Goal: Transaction & Acquisition: Purchase product/service

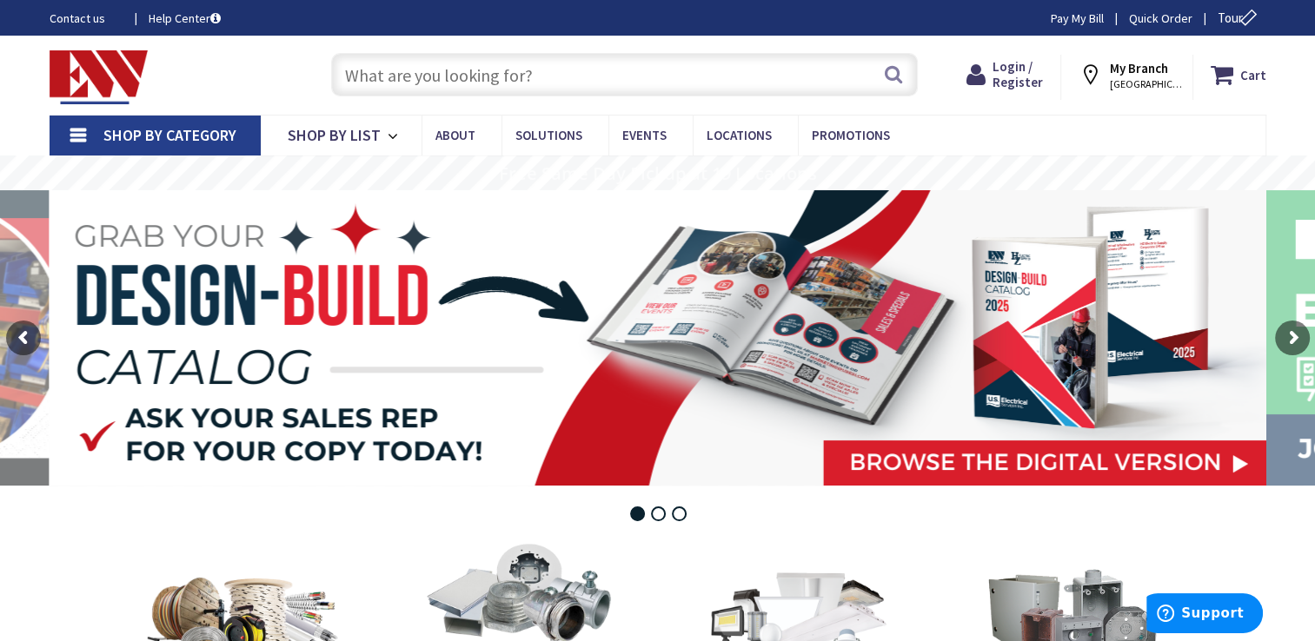
click at [525, 67] on input "text" at bounding box center [624, 74] width 586 height 43
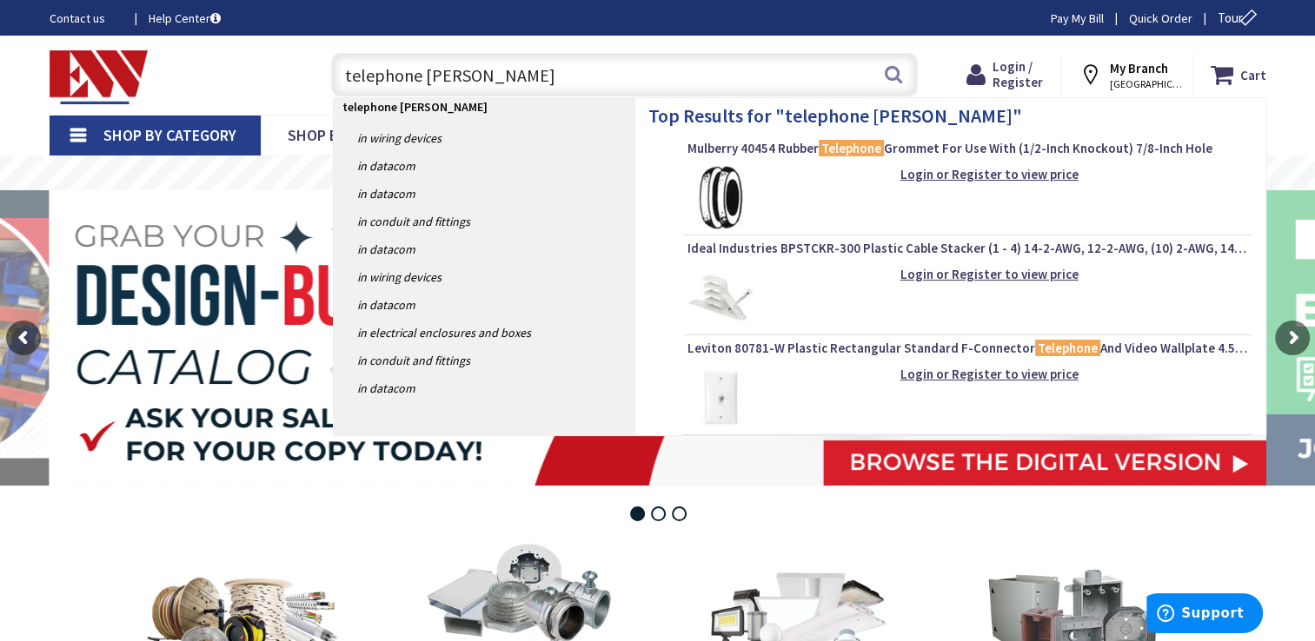
type input "telephone wall jacks"
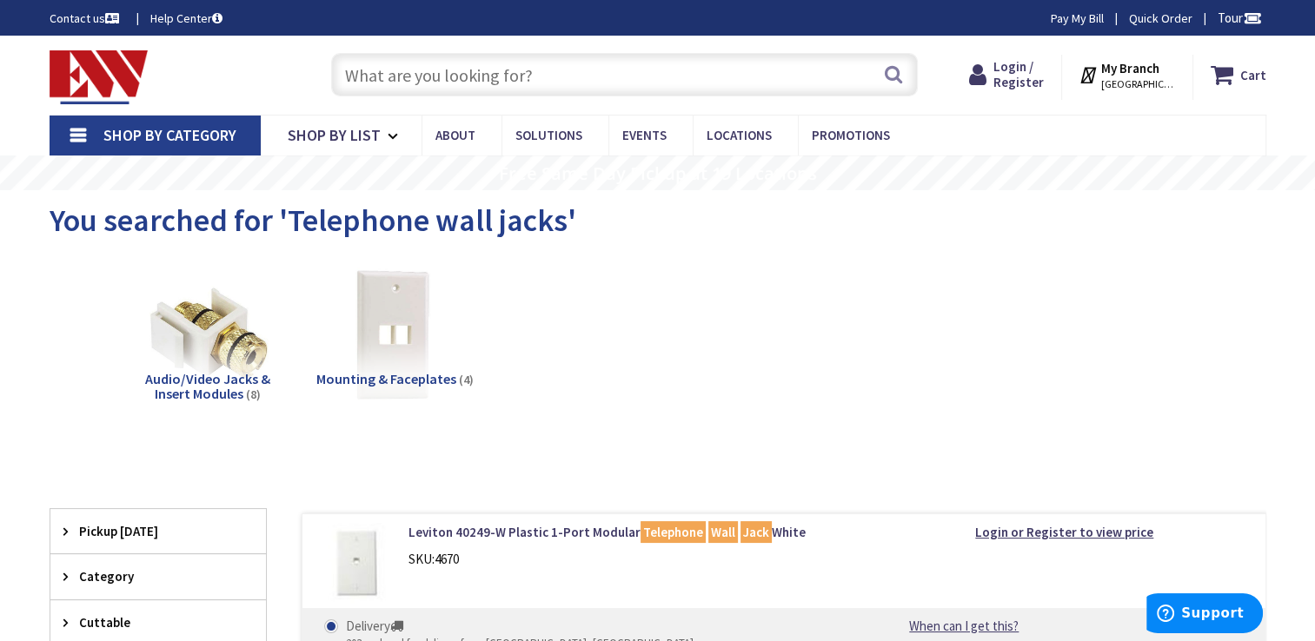
click at [1116, 75] on strong "My Branch" at bounding box center [1130, 68] width 58 height 17
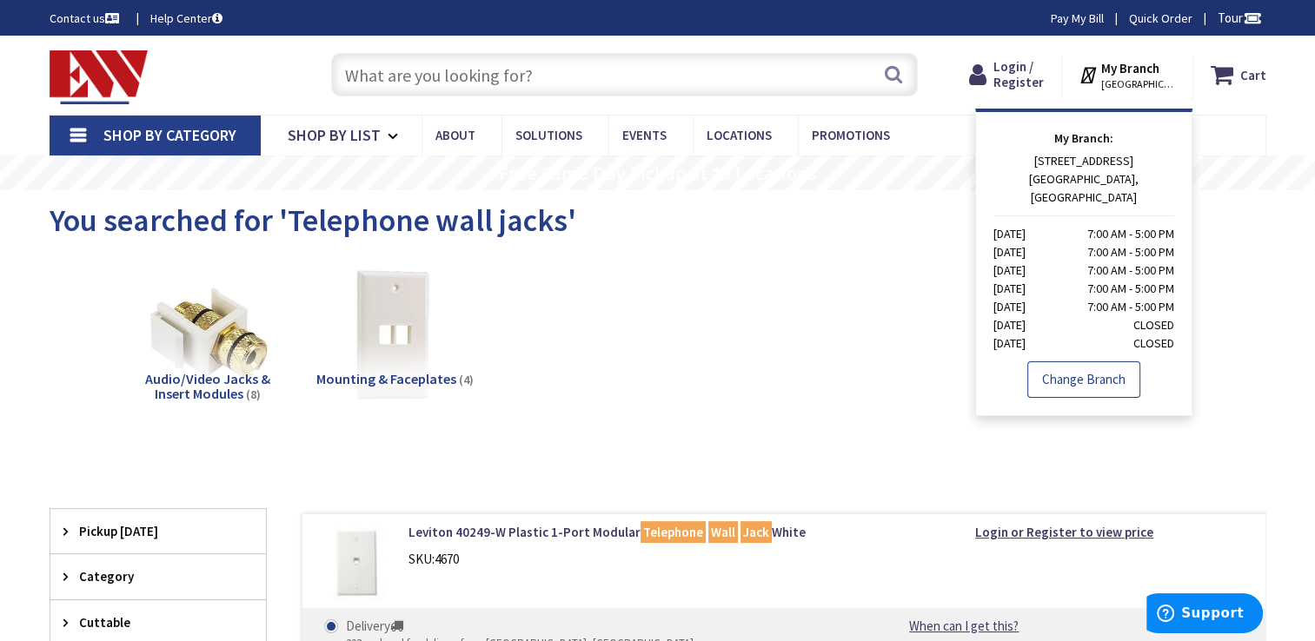
click at [1089, 361] on link "Change Branch" at bounding box center [1083, 379] width 113 height 36
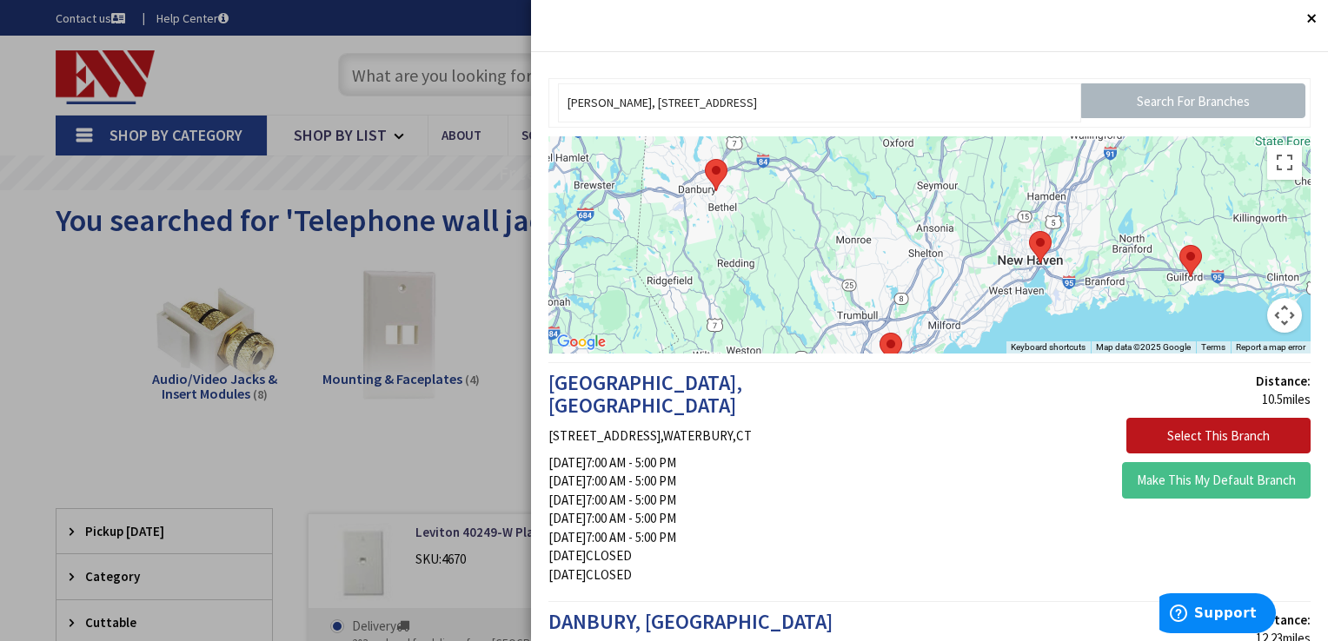
drag, startPoint x: 951, startPoint y: 301, endPoint x: 841, endPoint y: 142, distance: 193.5
click at [845, 142] on div at bounding box center [929, 244] width 762 height 217
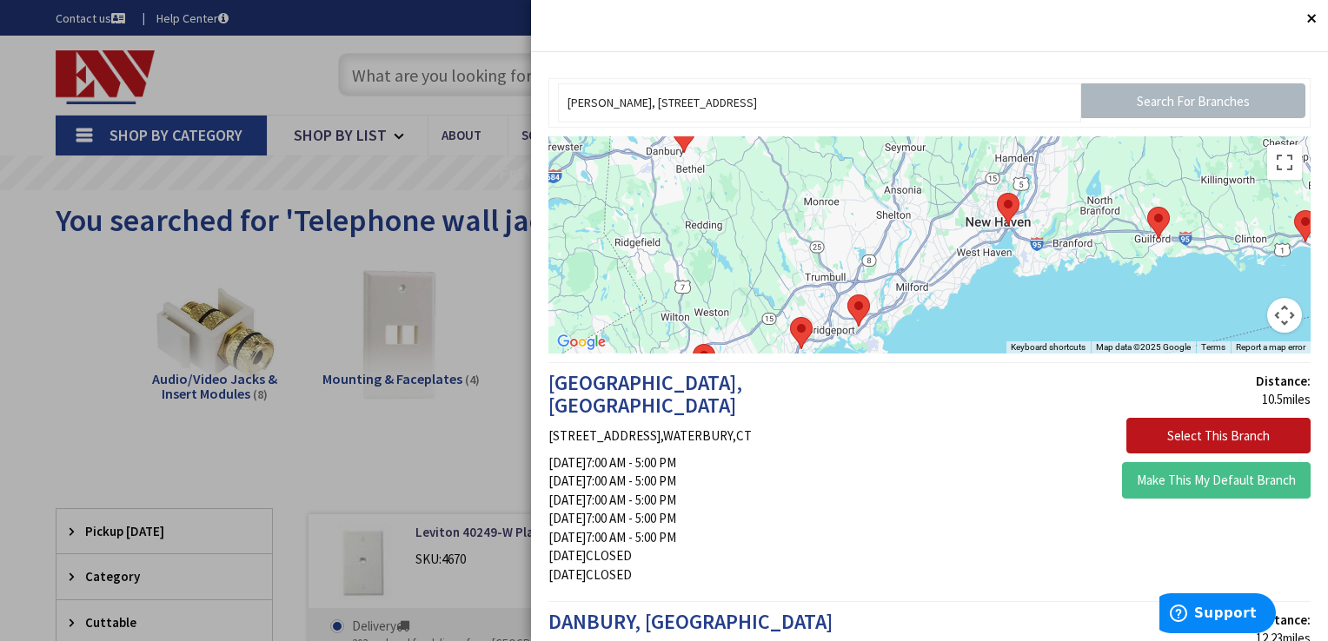
click at [1000, 212] on img at bounding box center [1008, 209] width 23 height 32
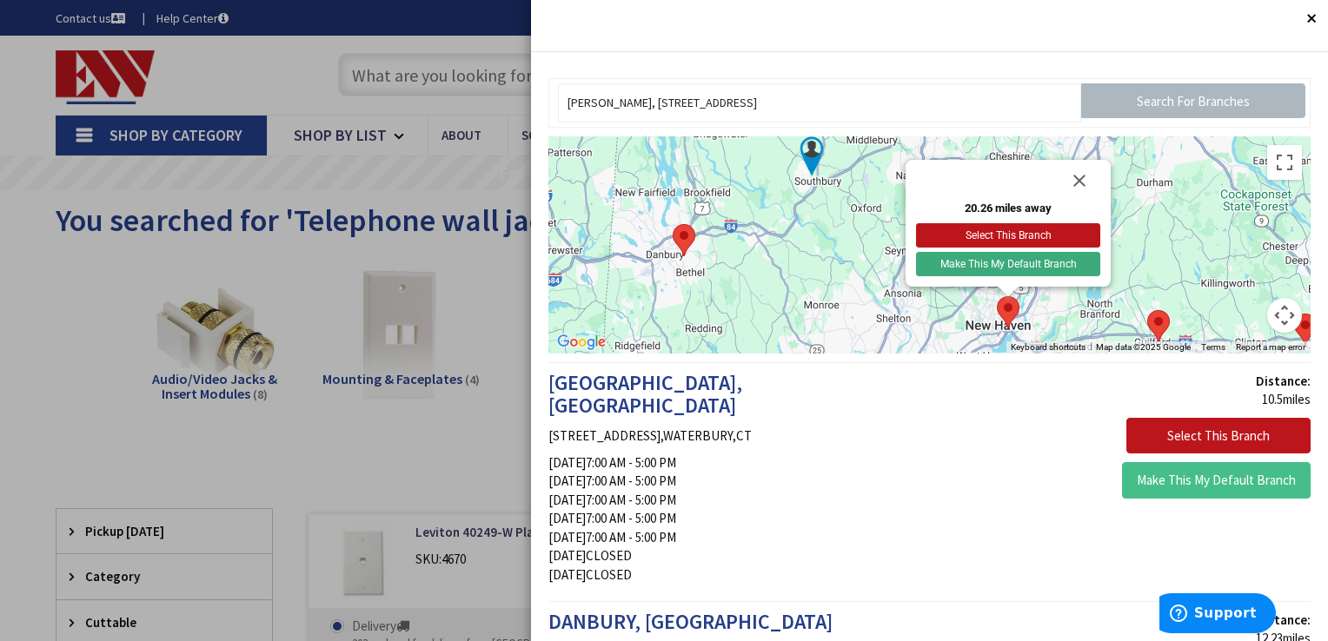
click at [1035, 256] on button "Make This My Default Branch" at bounding box center [1008, 264] width 184 height 24
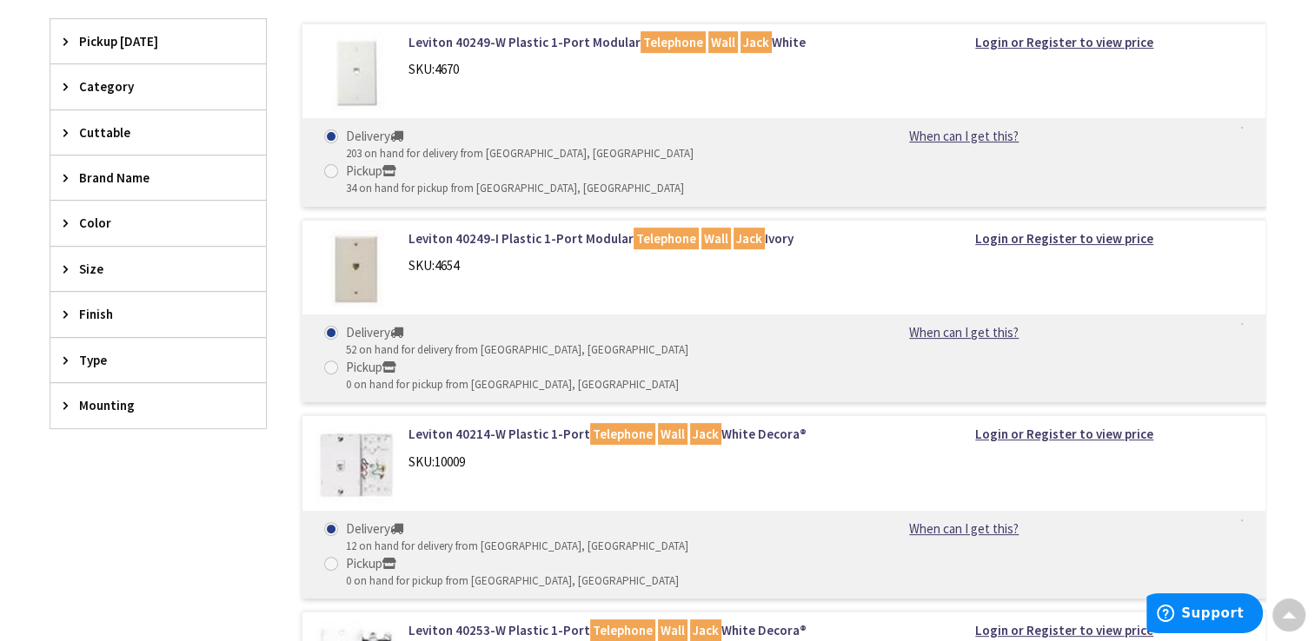
scroll to position [521, 0]
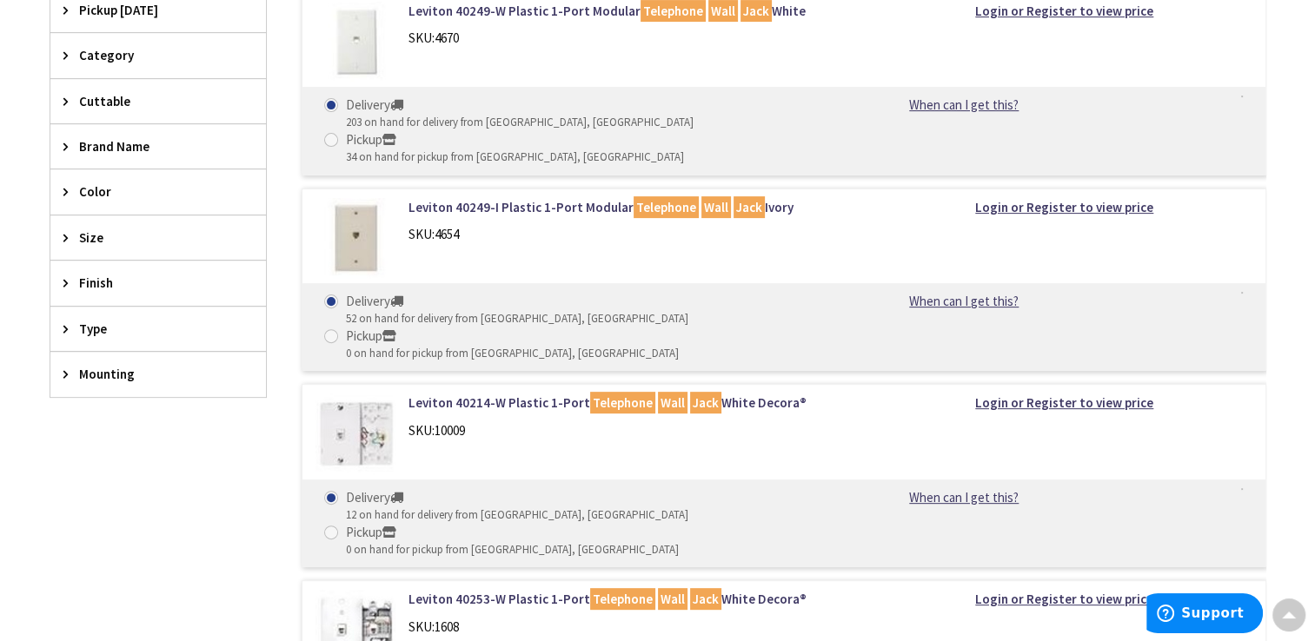
click at [380, 394] on img at bounding box center [355, 434] width 81 height 81
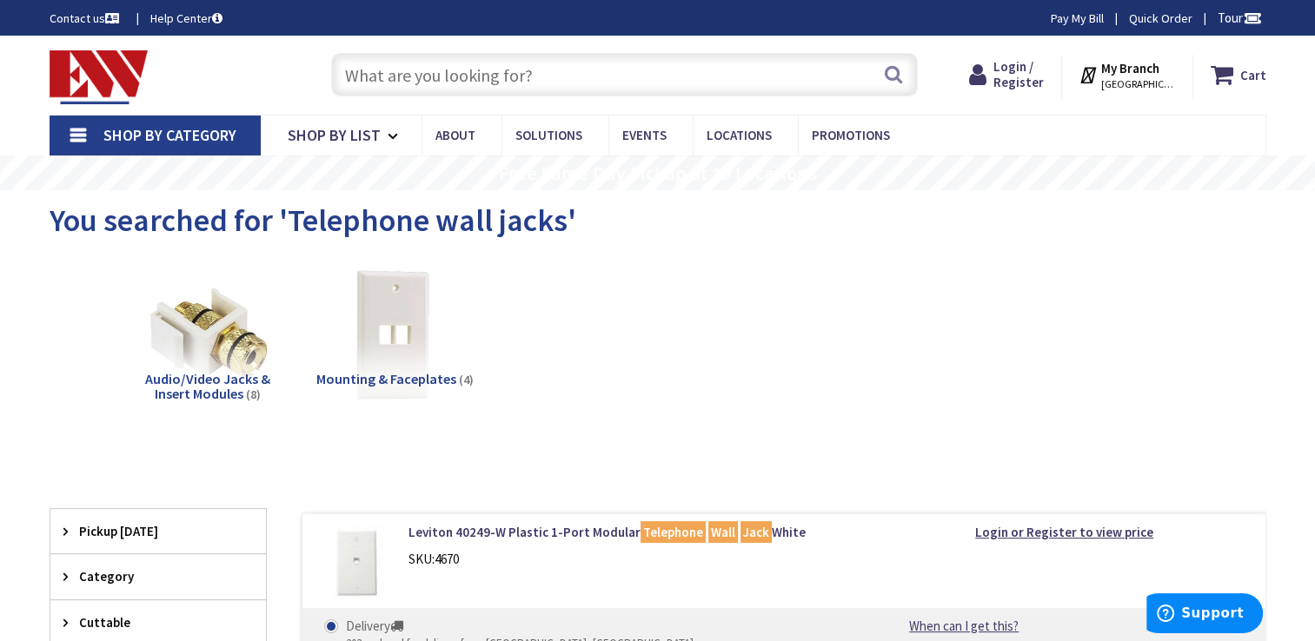
click at [1136, 78] on span "[GEOGRAPHIC_DATA], [GEOGRAPHIC_DATA]" at bounding box center [1138, 84] width 74 height 14
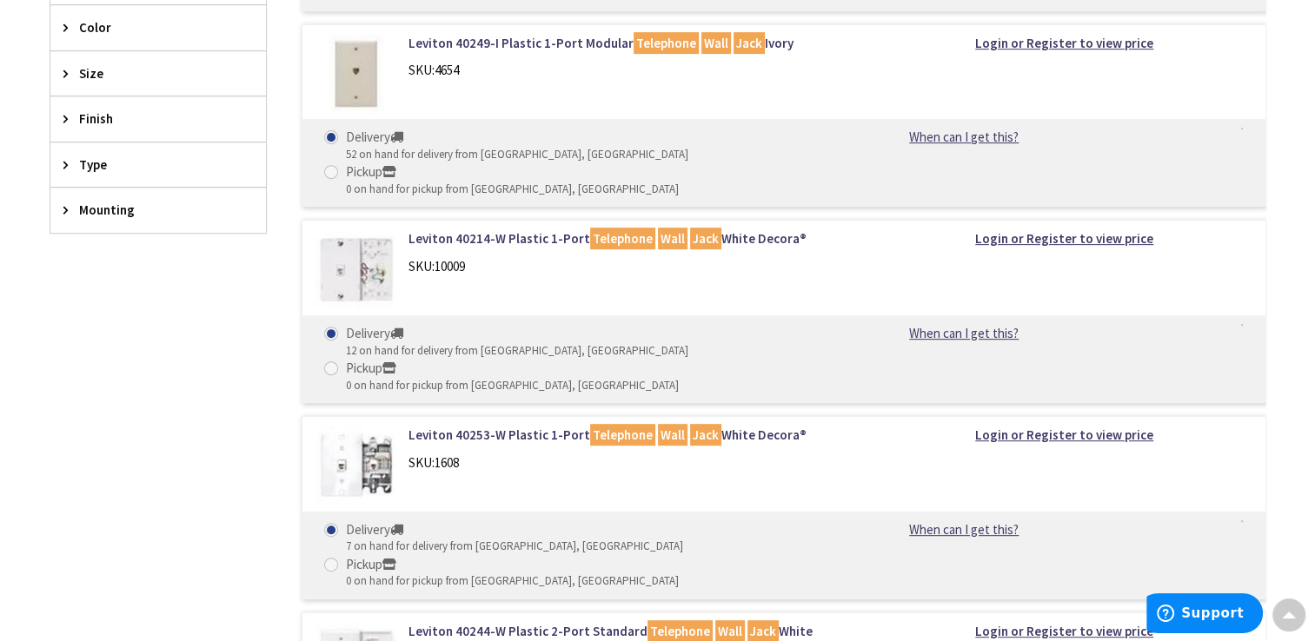
scroll to position [695, 0]
